Goal: Navigation & Orientation: Go to known website

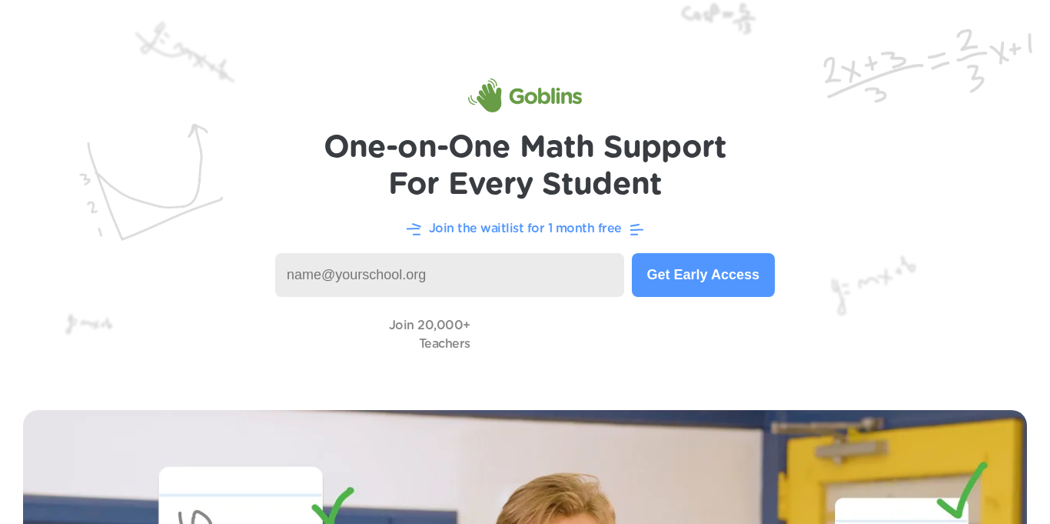
click at [592, 261] on input at bounding box center [449, 275] width 349 height 44
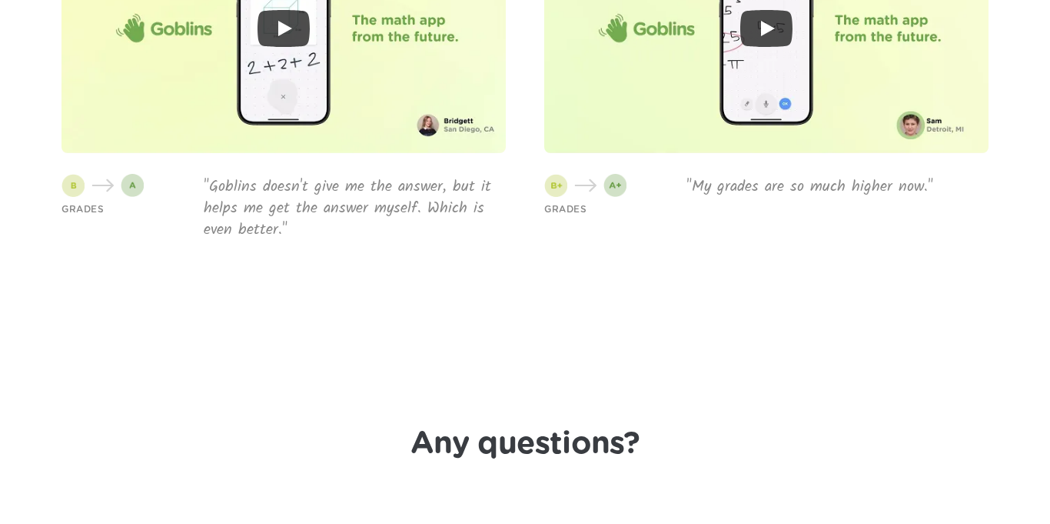
scroll to position [4501, 0]
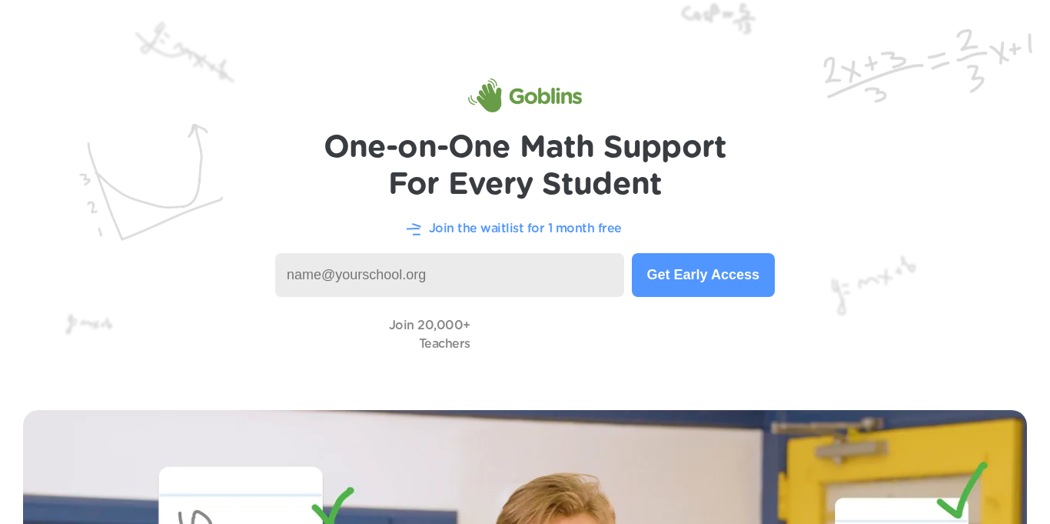
click at [524, 95] on img at bounding box center [525, 95] width 114 height 34
